Goal: Information Seeking & Learning: Learn about a topic

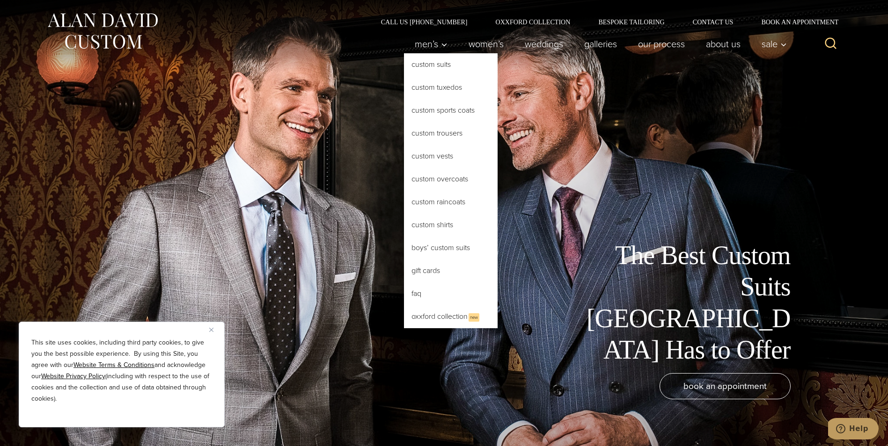
click at [423, 65] on link "Custom Suits" at bounding box center [451, 64] width 94 height 22
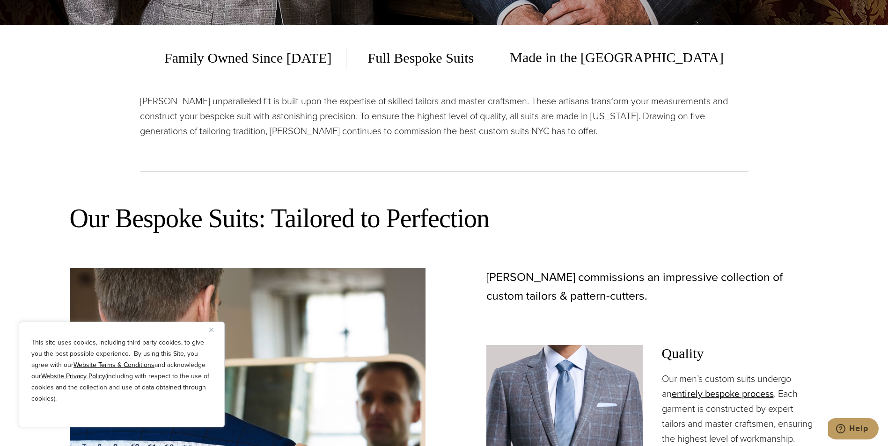
click at [211, 329] on img "Close" at bounding box center [211, 330] width 4 height 4
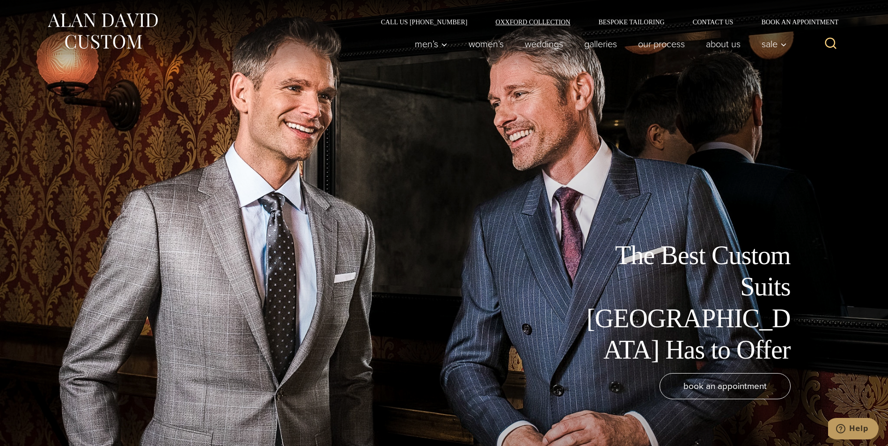
click at [539, 21] on link "Oxxford Collection" at bounding box center [532, 22] width 103 height 7
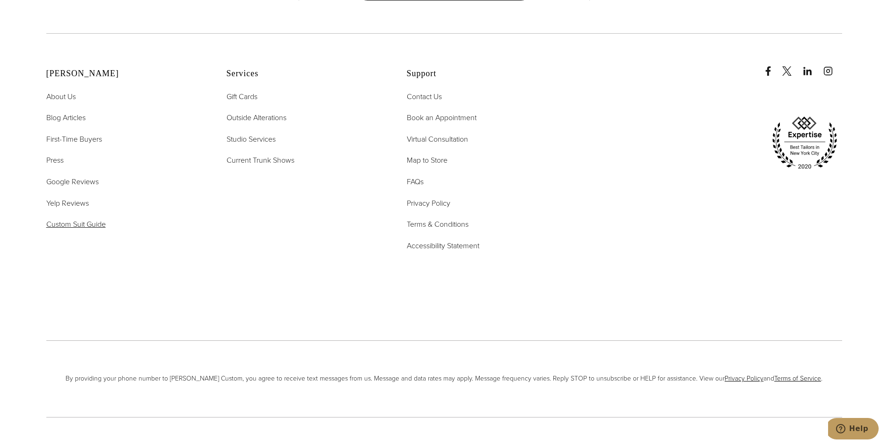
scroll to position [4039, 0]
click at [70, 217] on span "Custom Suit Guide" at bounding box center [75, 222] width 59 height 11
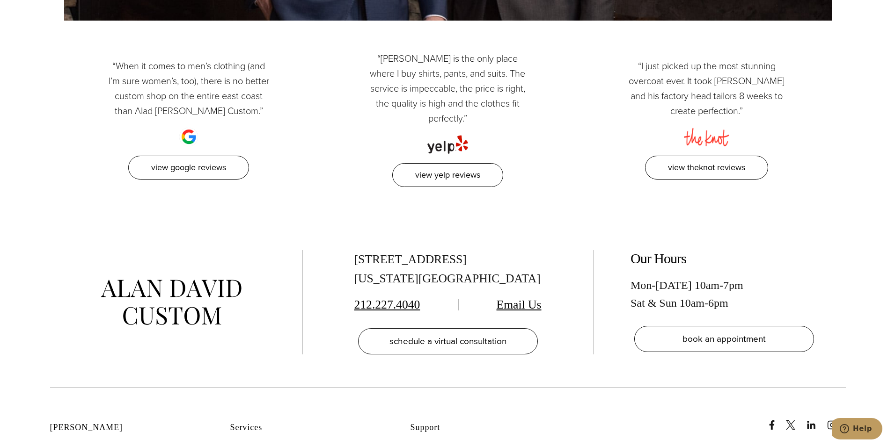
scroll to position [2761, 0]
